Goal: Task Accomplishment & Management: Manage account settings

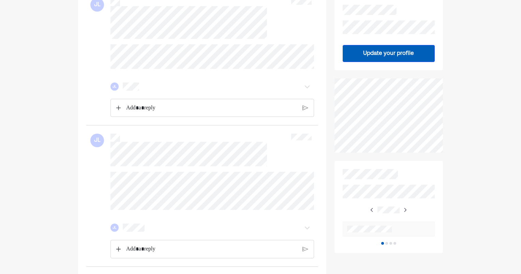
scroll to position [131, 0]
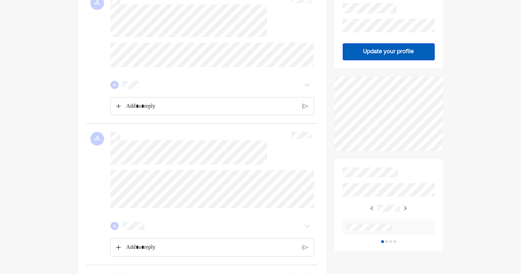
click at [92, 181] on div "JL" at bounding box center [201, 213] width 223 height 87
drag, startPoint x: 92, startPoint y: 181, endPoint x: 75, endPoint y: 195, distance: 21.6
click at [75, 195] on div "Home Financial Profile Inbox JL JL JL JL JL JL JL JL Update your profile Safe, …" at bounding box center [260, 248] width 521 height 758
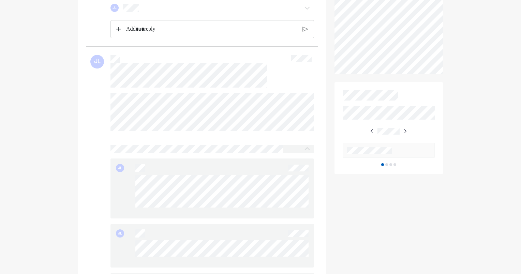
scroll to position [267, 0]
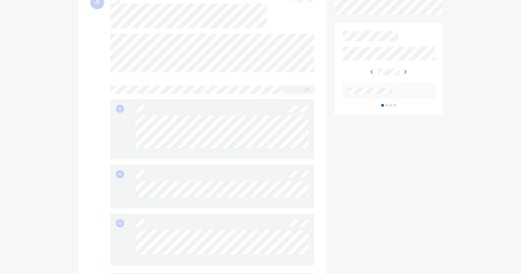
drag, startPoint x: 181, startPoint y: 160, endPoint x: 129, endPoint y: 129, distance: 61.0
click at [129, 129] on div "JL" at bounding box center [212, 129] width 203 height 60
click at [123, 128] on div "JL" at bounding box center [212, 129] width 203 height 60
click at [143, 154] on div at bounding box center [221, 135] width 173 height 38
drag, startPoint x: 124, startPoint y: 198, endPoint x: 310, endPoint y: 206, distance: 186.0
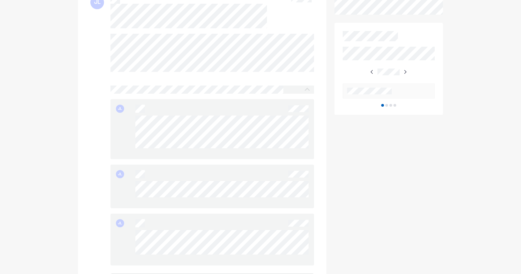
click at [310, 206] on div "JL" at bounding box center [212, 187] width 203 height 44
click at [240, 208] on div "JL" at bounding box center [212, 187] width 203 height 44
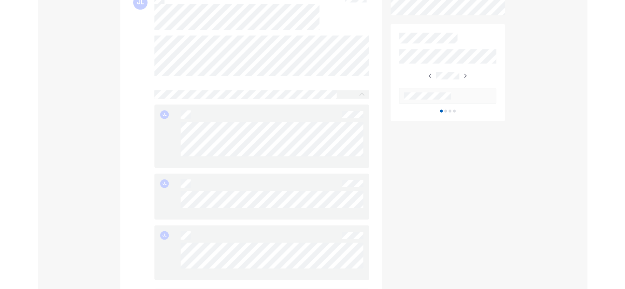
scroll to position [302, 0]
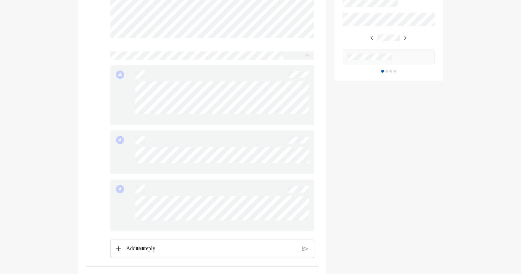
click at [134, 209] on div "JL" at bounding box center [212, 206] width 203 height 52
click at [214, 193] on div at bounding box center [202, 189] width 135 height 8
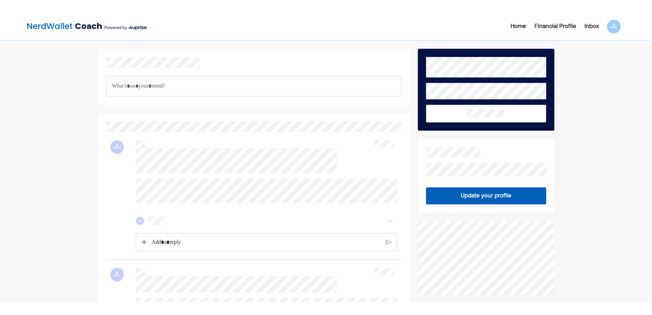
scroll to position [0, 0]
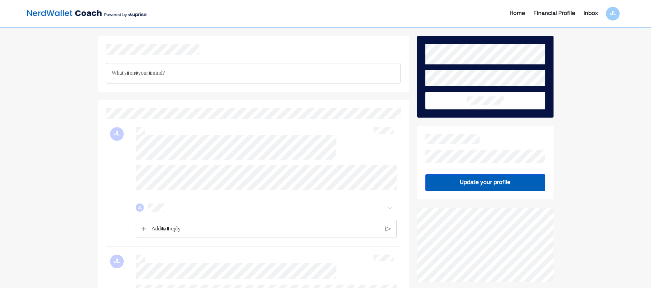
click at [60, 17] on img at bounding box center [86, 14] width 119 height 14
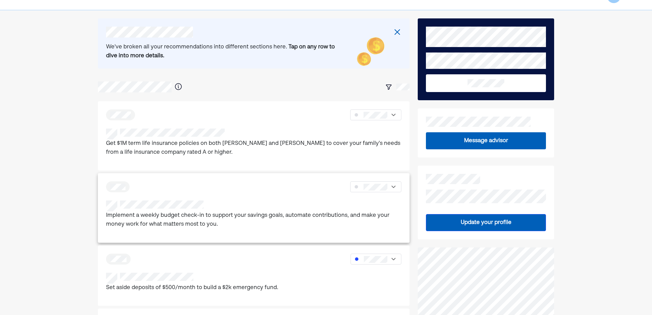
scroll to position [34, 0]
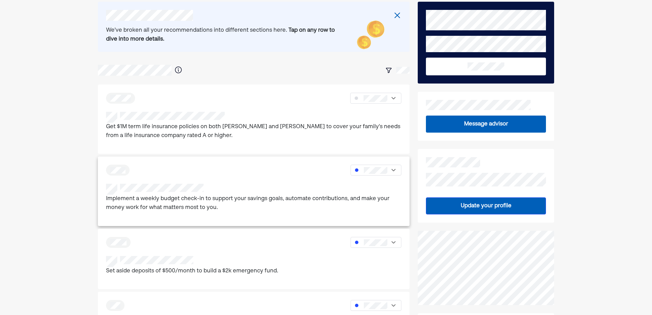
click at [297, 187] on div at bounding box center [253, 189] width 295 height 11
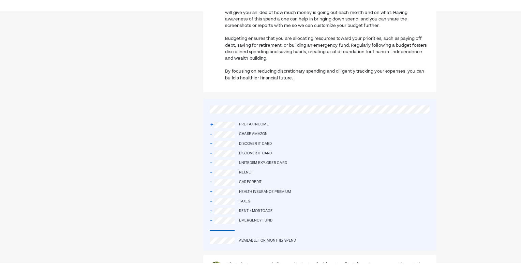
scroll to position [443, 0]
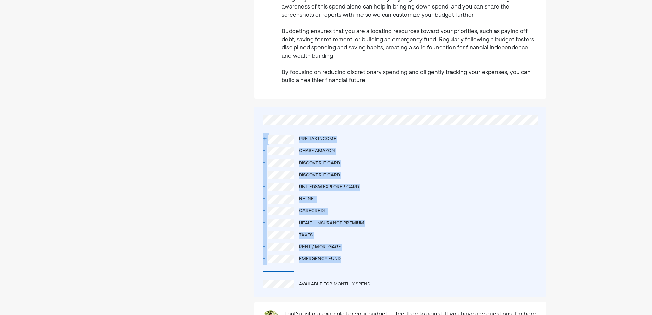
drag, startPoint x: 350, startPoint y: 236, endPoint x: 255, endPoint y: 102, distance: 164.7
click at [255, 107] on div "+ Pre-tax income - Chase Amazon - Discover it Card - Discover it Card - UnitedS…" at bounding box center [400, 202] width 292 height 190
drag, startPoint x: 255, startPoint y: 102, endPoint x: 263, endPoint y: 130, distance: 28.6
click at [263, 145] on div "-" at bounding box center [265, 151] width 5 height 12
drag, startPoint x: 326, startPoint y: 218, endPoint x: 253, endPoint y: 104, distance: 134.9
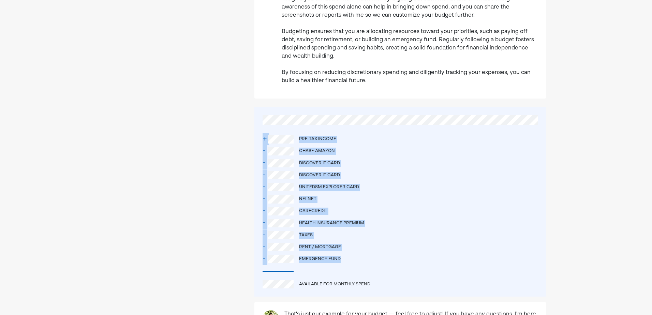
drag, startPoint x: 253, startPoint y: 104, endPoint x: 236, endPoint y: 145, distance: 43.7
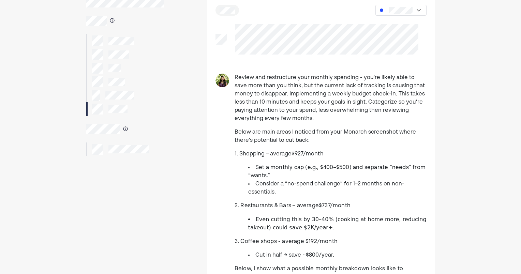
scroll to position [0, 0]
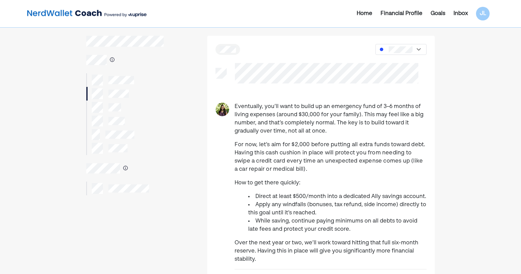
click at [218, 63] on div at bounding box center [321, 73] width 228 height 20
click at [231, 64] on div at bounding box center [327, 73] width 200 height 20
click at [423, 48] on div at bounding box center [401, 49] width 51 height 11
